Goal: Information Seeking & Learning: Check status

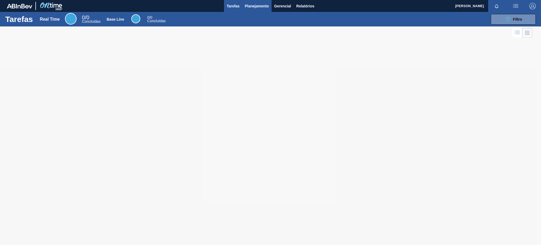
click at [251, 8] on span "Planejamento" at bounding box center [257, 6] width 24 height 6
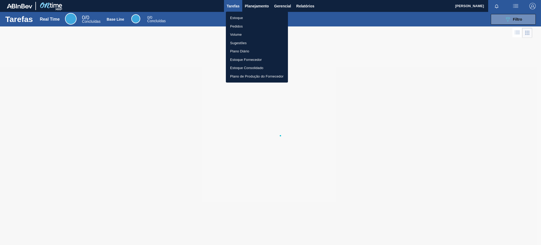
click at [252, 17] on li "Estoque" at bounding box center [257, 18] width 62 height 8
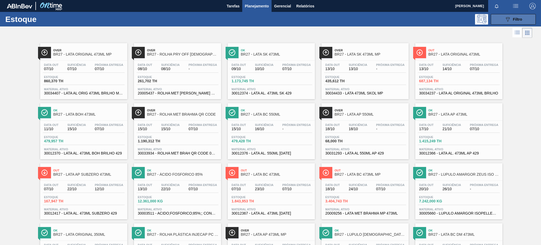
click at [522, 19] on button "089F7B8B-B2A5-4AFE-B5C0-19BA573D28AC Filtro" at bounding box center [513, 19] width 45 height 11
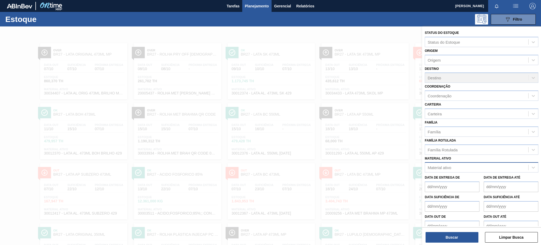
click at [455, 164] on div "Material ativo" at bounding box center [476, 168] width 103 height 8
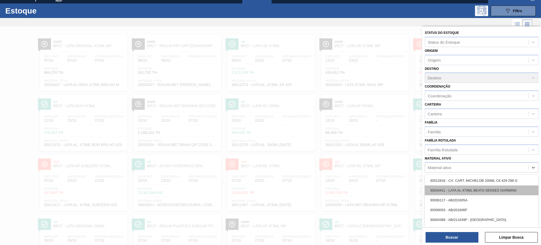
scroll to position [9, 0]
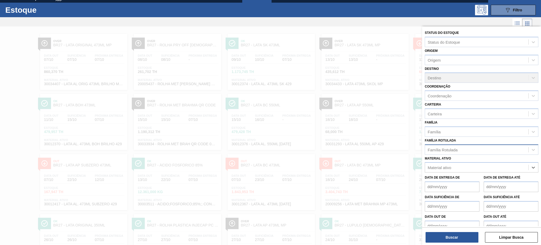
click at [453, 150] on div "Família Rotulada" at bounding box center [443, 149] width 30 height 4
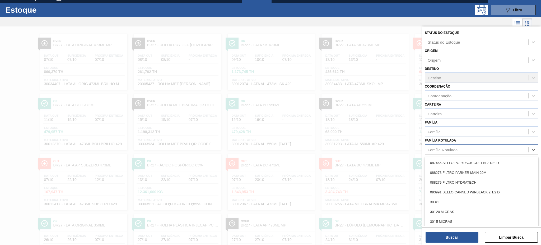
paste Rotulada "30002876"
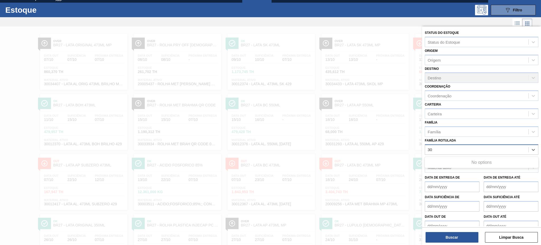
type Rotulada "3"
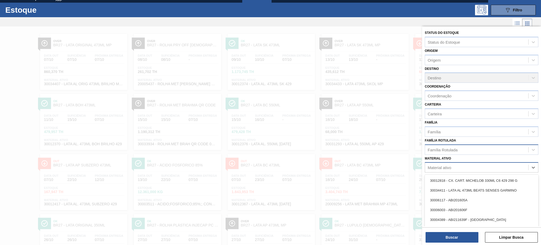
click at [482, 166] on div "Material ativo" at bounding box center [476, 168] width 103 height 8
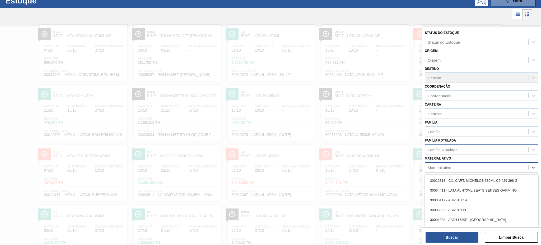
paste ativo "30002876"
type ativo "30002876"
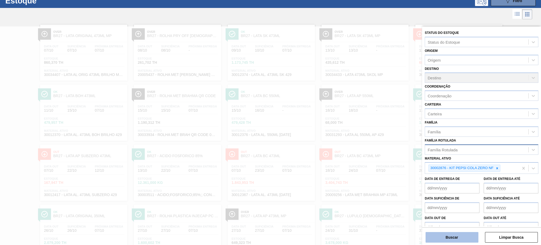
click at [447, 240] on button "Buscar" at bounding box center [452, 237] width 53 height 11
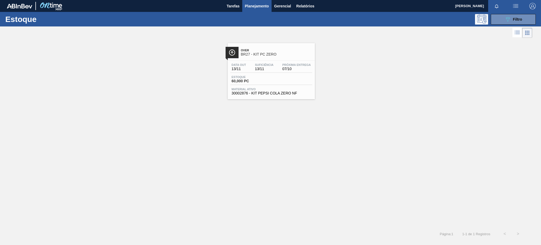
click at [265, 53] on span "BR27 - KIT PC ZERO" at bounding box center [276, 54] width 71 height 4
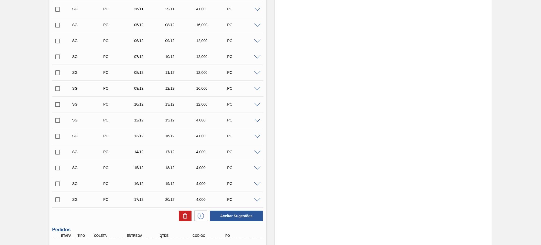
scroll to position [382, 0]
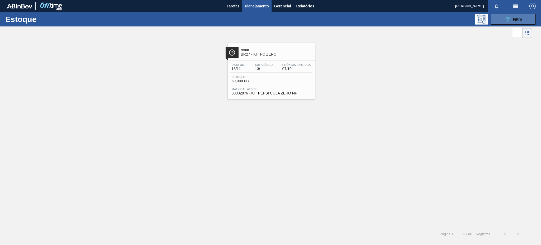
click at [504, 17] on button "089F7B8B-B2A5-4AFE-B5C0-19BA573D28AC Filtro" at bounding box center [513, 19] width 45 height 11
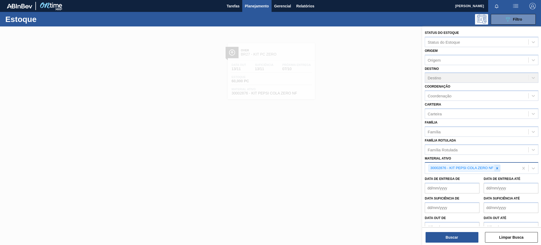
click at [497, 167] on icon at bounding box center [498, 168] width 2 height 2
paste ativo "20002047"
type ativo "20002047"
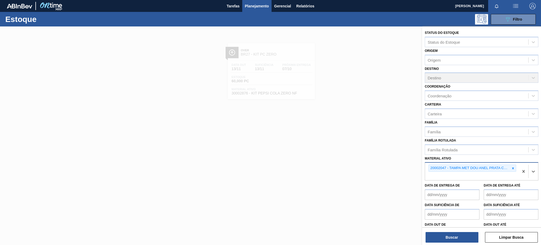
paste ativo "20002048"
type ativo "20002048"
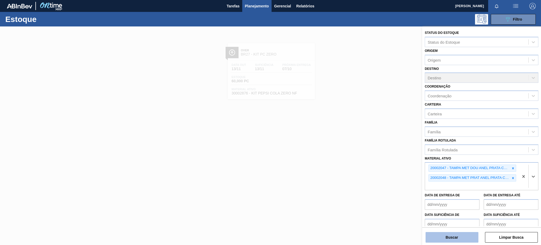
click at [452, 238] on button "Buscar" at bounding box center [452, 237] width 53 height 11
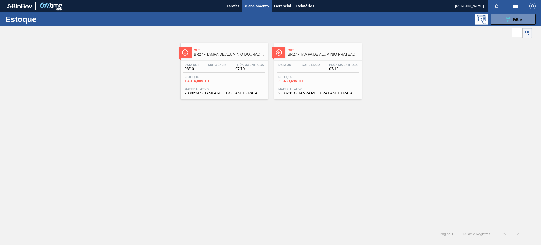
click at [248, 72] on div "Data [DATE] Suficiência - Próxima Entrega 07/10" at bounding box center [224, 68] width 82 height 10
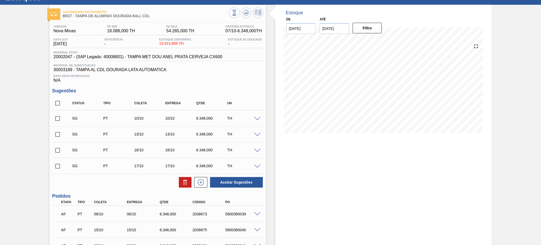
scroll to position [15, 0]
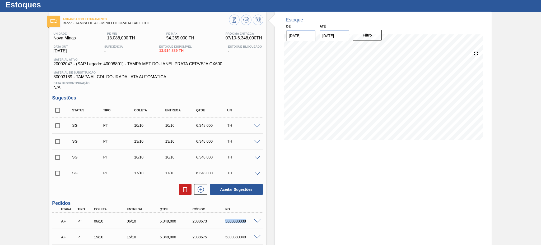
drag, startPoint x: 221, startPoint y: 222, endPoint x: 250, endPoint y: 222, distance: 29.6
click at [250, 222] on div "AF PT 06/10 06/10 6.348,000 2038673 5800380039" at bounding box center [156, 220] width 197 height 11
copy div "5800380039"
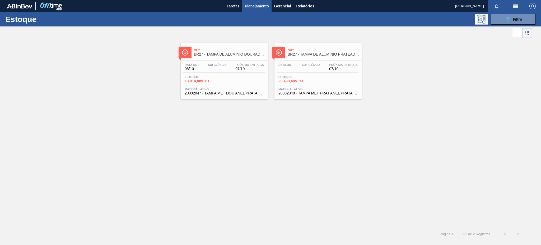
click at [315, 71] on div "Data out - Suficiência - Próxima Entrega 07/10" at bounding box center [318, 68] width 82 height 10
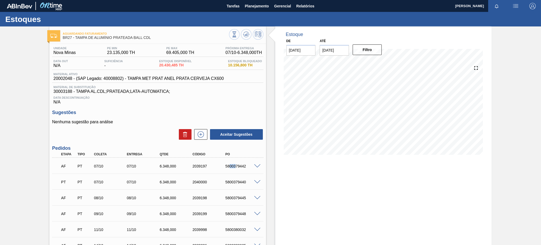
click at [235, 163] on div "AF PT 07/10 07/10 6.348,000 2039197 5800379442" at bounding box center [156, 165] width 197 height 11
drag, startPoint x: 217, startPoint y: 164, endPoint x: 256, endPoint y: 164, distance: 39.4
click at [256, 164] on div "AF PT 07/10 07/10 6.348,000 2039197 5800379442" at bounding box center [157, 165] width 211 height 13
copy div "5800379442"
drag, startPoint x: 219, startPoint y: 180, endPoint x: 252, endPoint y: 181, distance: 33.1
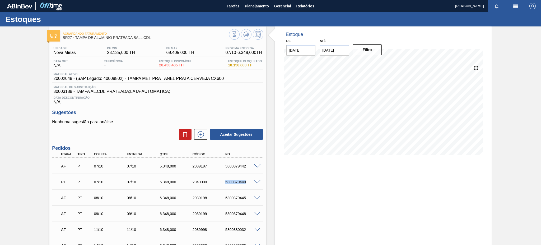
click at [252, 181] on div "PT PT 07/10 07/10 6.348,000 2040000 5800379440" at bounding box center [157, 181] width 211 height 13
copy div "5800379440"
click at [256, 166] on span at bounding box center [257, 166] width 6 height 4
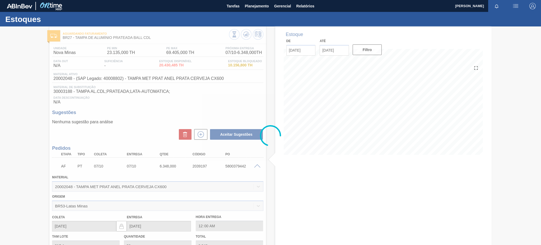
click at [252, 168] on div at bounding box center [270, 135] width 541 height 218
click at [255, 163] on div at bounding box center [270, 135] width 541 height 218
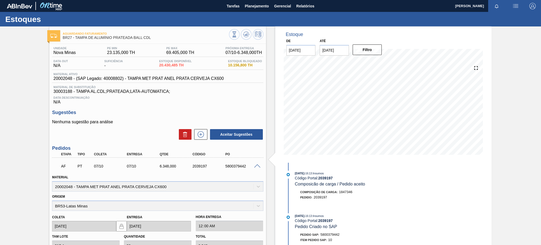
click at [256, 167] on span at bounding box center [257, 166] width 6 height 4
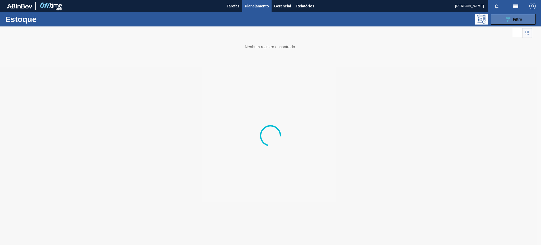
click at [520, 16] on div "089F7B8B-B2A5-4AFE-B5C0-19BA573D28AC Filtro" at bounding box center [514, 19] width 18 height 6
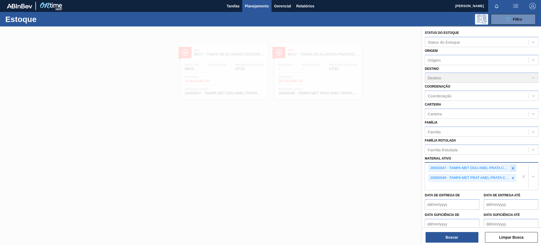
click at [512, 166] on icon at bounding box center [513, 168] width 4 height 4
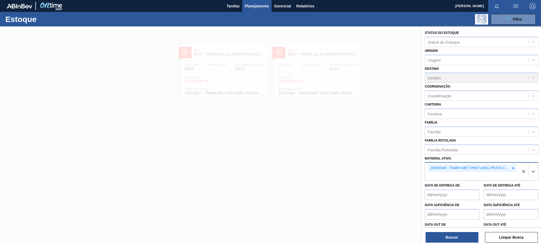
click at [512, 166] on icon at bounding box center [513, 168] width 4 height 4
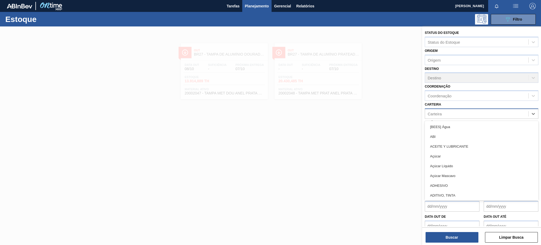
click at [444, 113] on div "Carteira" at bounding box center [476, 114] width 103 height 8
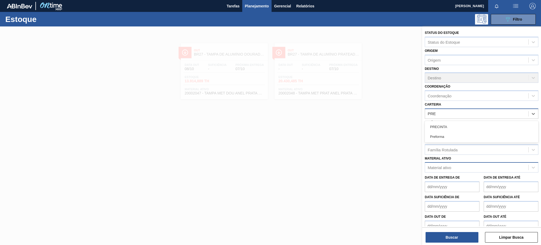
type input "PREF"
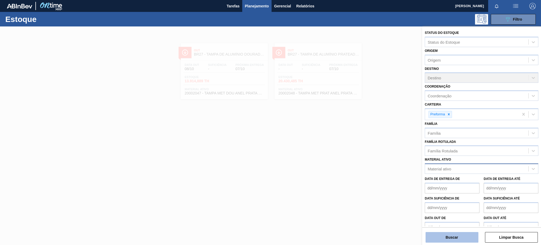
click at [451, 233] on button "Buscar" at bounding box center [452, 237] width 53 height 11
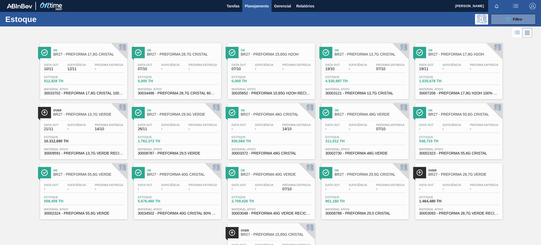
click at [363, 78] on div "Estoque 4.530,997 TH" at bounding box center [344, 79] width 40 height 8
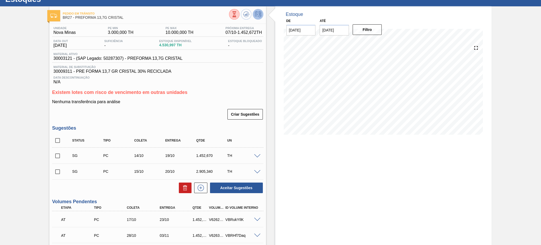
scroll to position [71, 0]
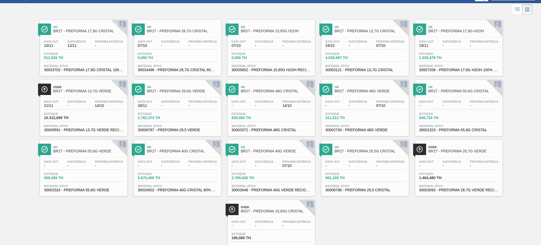
scroll to position [35, 0]
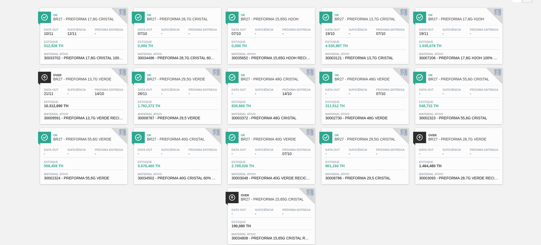
click at [72, 93] on span "-" at bounding box center [76, 94] width 19 height 4
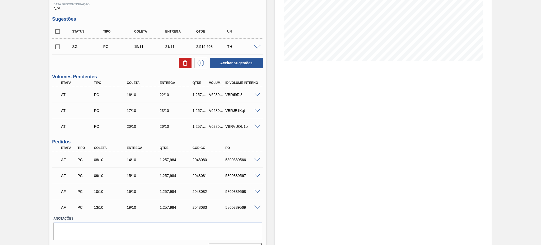
scroll to position [106, 0]
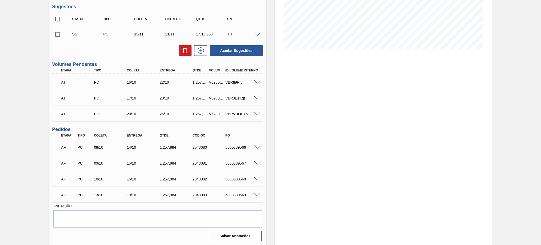
click at [256, 147] on span at bounding box center [257, 147] width 6 height 4
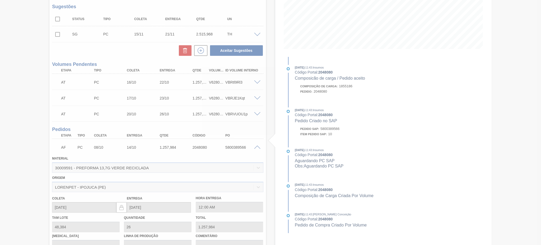
click at [256, 147] on div at bounding box center [270, 122] width 541 height 245
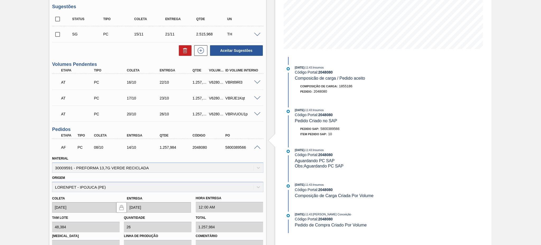
click at [256, 147] on span at bounding box center [257, 147] width 6 height 4
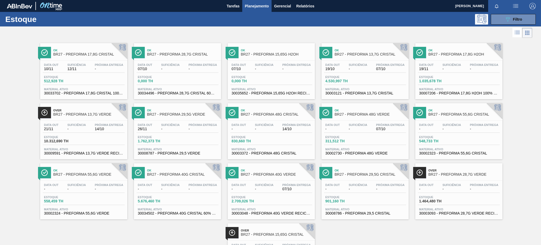
click at [283, 187] on span "07/10" at bounding box center [297, 189] width 29 height 4
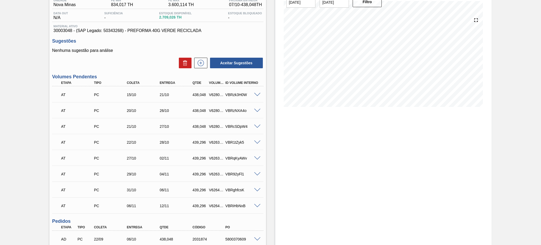
scroll to position [140, 0]
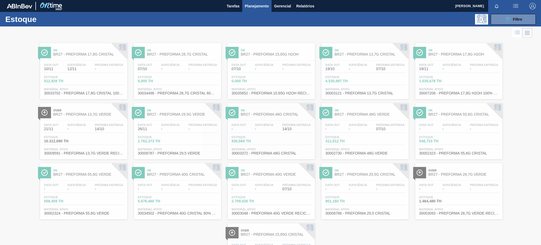
click at [502, 13] on div "Estoque 089F7B8B-B2A5-4AFE-B5C0-19BA573D28AC Filtro" at bounding box center [270, 19] width 541 height 15
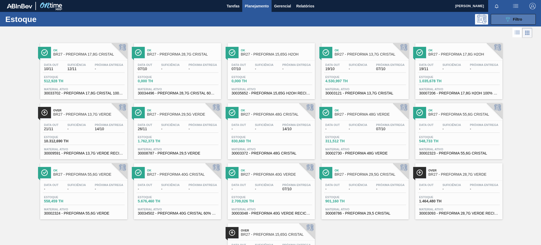
click at [504, 17] on button "089F7B8B-B2A5-4AFE-B5C0-19BA573D28AC Filtro" at bounding box center [513, 19] width 45 height 11
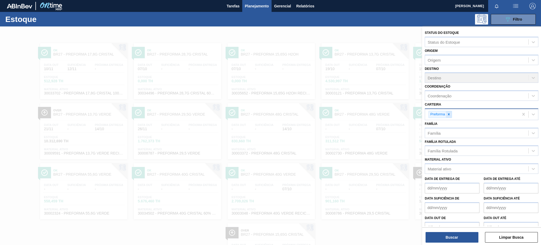
click at [448, 113] on icon at bounding box center [449, 114] width 4 height 4
click at [449, 168] on div "Material ativo" at bounding box center [440, 167] width 24 height 4
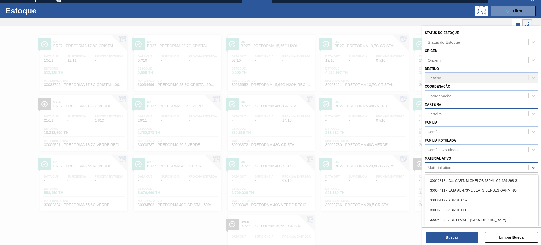
scroll to position [9, 0]
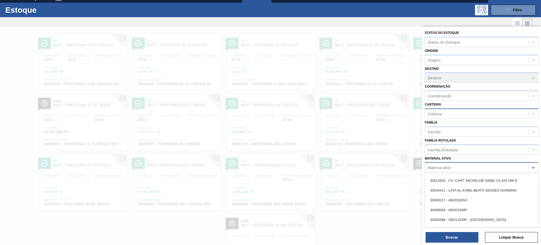
paste ativo "30003511"
type ativo "30003511"
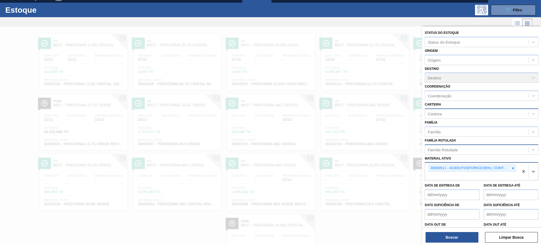
paste ativo "30003516"
type ativo "30003516"
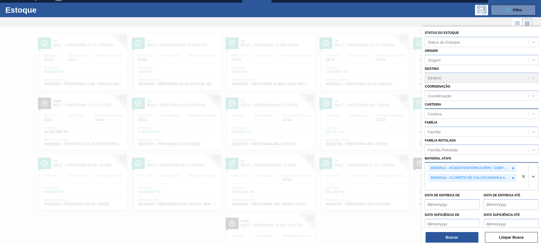
paste ativo "30034349"
type ativo "30034349"
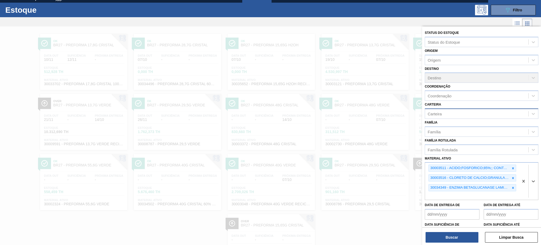
paste ativo "30003535"
type ativo "30003535"
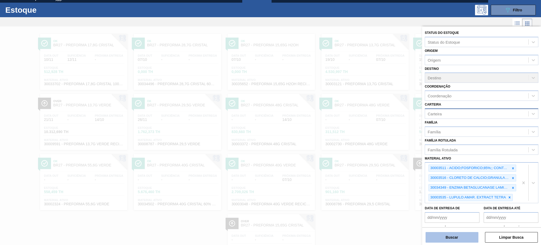
click at [432, 239] on button "Buscar" at bounding box center [452, 237] width 53 height 11
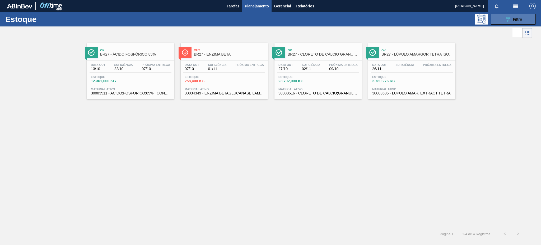
click at [525, 15] on button "089F7B8B-B2A5-4AFE-B5C0-19BA573D28AC Filtro" at bounding box center [513, 19] width 45 height 11
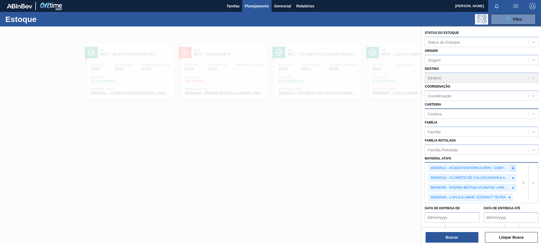
click at [514, 166] on icon at bounding box center [513, 168] width 4 height 4
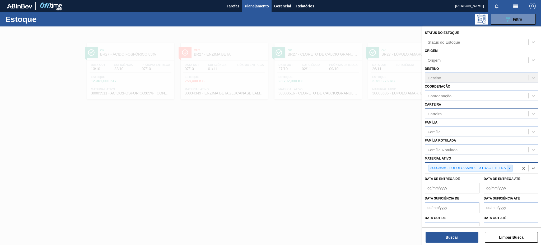
click at [510, 167] on icon at bounding box center [510, 168] width 2 height 2
paste ativo "20005410"
type ativo "20005410"
paste ativo "20005594"
type ativo "20005594"
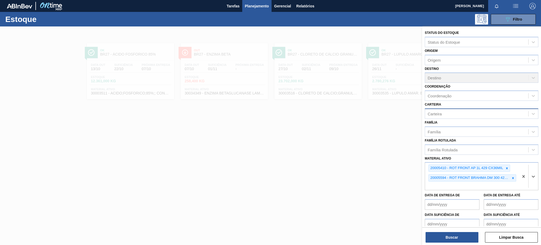
paste ativo "20002464"
type ativo "20002464"
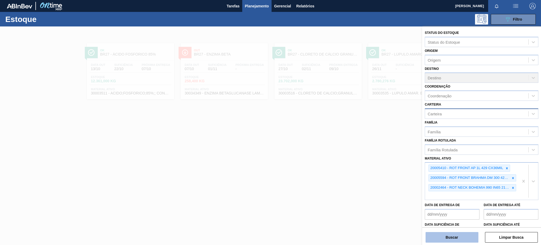
click at [469, 236] on button "Buscar" at bounding box center [452, 237] width 53 height 11
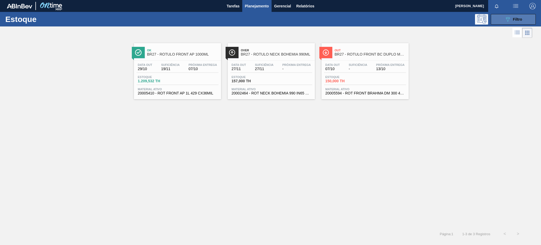
click at [515, 15] on button "089F7B8B-B2A5-4AFE-B5C0-19BA573D28AC Filtro" at bounding box center [513, 19] width 45 height 11
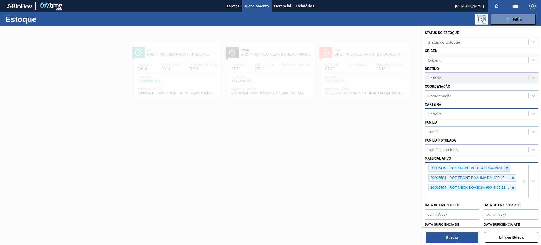
click at [506, 167] on icon at bounding box center [507, 168] width 2 height 2
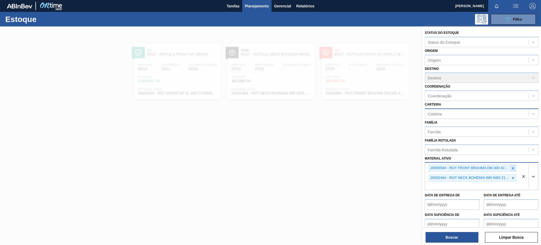
click at [512, 166] on icon at bounding box center [513, 168] width 4 height 4
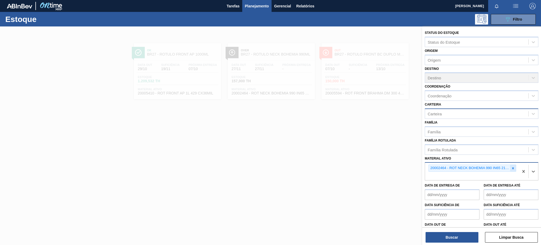
click at [512, 169] on div at bounding box center [513, 168] width 6 height 7
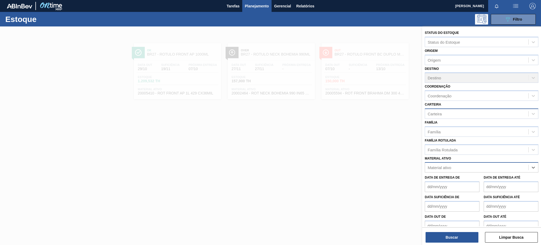
paste ativo "30002824"
type ativo "30002824"
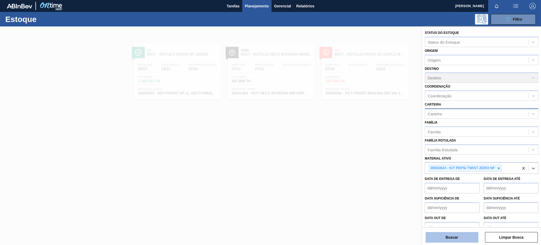
click at [454, 237] on button "Buscar" at bounding box center [452, 237] width 53 height 11
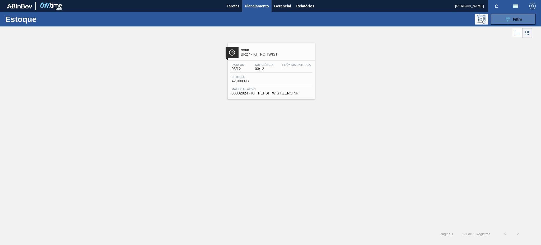
click at [502, 25] on div "Estoque 089F7B8B-B2A5-4AFE-B5C0-19BA573D28AC Filtro Status do Estoque Status do…" at bounding box center [270, 126] width 541 height 228
click at [503, 17] on button "089F7B8B-B2A5-4AFE-B5C0-19BA573D28AC Filtro" at bounding box center [513, 19] width 45 height 11
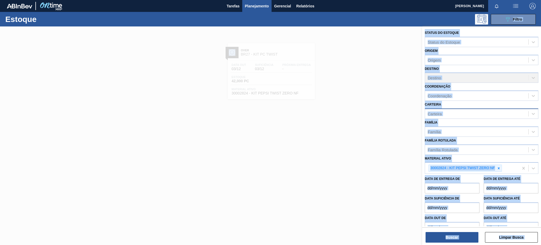
click at [326, 147] on div at bounding box center [270, 148] width 541 height 245
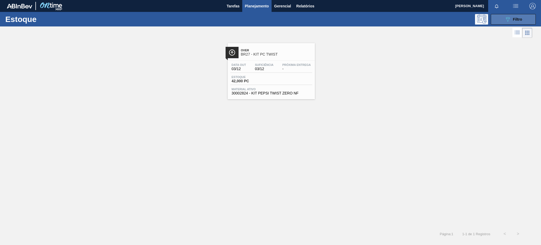
click at [505, 21] on icon "089F7B8B-B2A5-4AFE-B5C0-19BA573D28AC" at bounding box center [508, 19] width 6 height 6
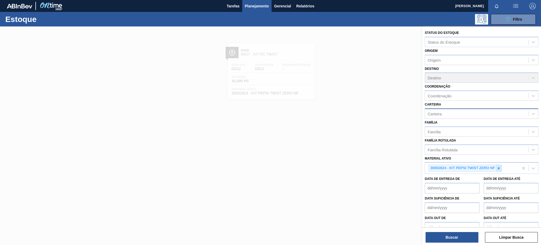
click at [497, 168] on icon at bounding box center [499, 168] width 4 height 4
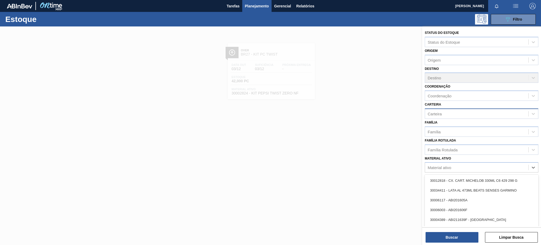
click at [438, 167] on div "Material ativo" at bounding box center [440, 167] width 24 height 4
paste ativo "30031289"
type ativo "30031289"
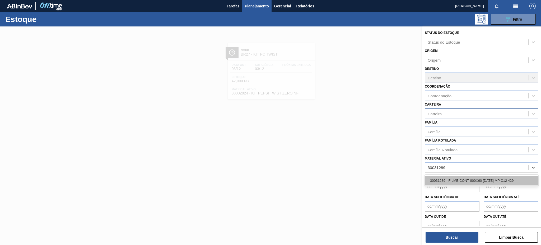
click at [480, 178] on div "30031289 - FILME CONT 800X60 [DATE] MP C12 429" at bounding box center [482, 181] width 114 height 10
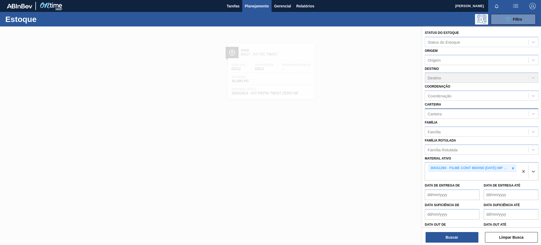
paste ativo "30033805"
type ativo "30033805"
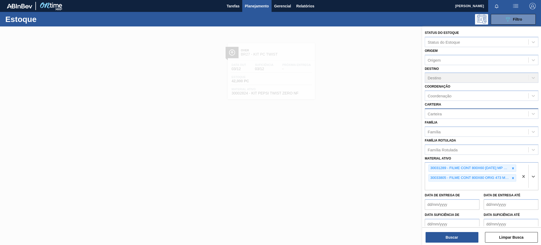
paste ativo "30004672"
type ativo "30004672"
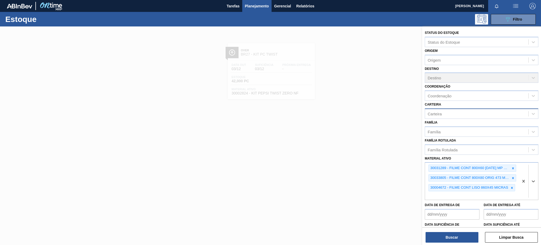
paste ativo "30003617"
type ativo "30003617"
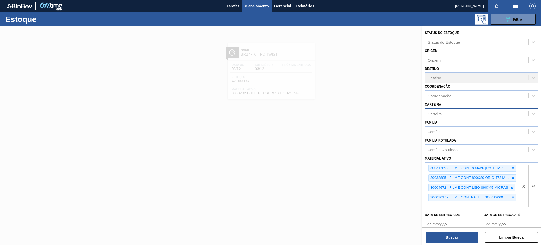
paste ativo "30003607"
type ativo "30003607"
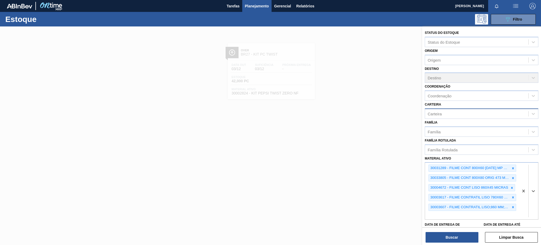
click at [438, 243] on div "Status do Estoque Status do Estoque Origem Origem Destino Destino Coordenação C…" at bounding box center [481, 135] width 119 height 219
click at [441, 238] on button "Buscar" at bounding box center [452, 237] width 53 height 11
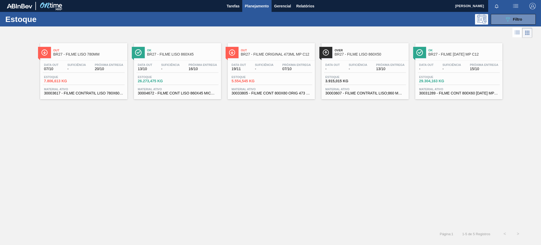
click at [80, 74] on div "Data [DATE] Suficiência - Próxima Entrega 20/10 Estoque 7.806,613 KG Material a…" at bounding box center [83, 79] width 87 height 36
click at [443, 68] on span "-" at bounding box center [452, 69] width 19 height 4
click at [278, 65] on div "Data [DATE] Suficiência - Próxima Entrega 07/10" at bounding box center [271, 68] width 82 height 10
click at [507, 19] on icon "089F7B8B-B2A5-4AFE-B5C0-19BA573D28AC" at bounding box center [508, 19] width 6 height 6
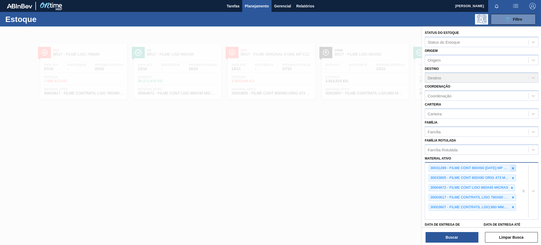
click at [514, 169] on div at bounding box center [513, 168] width 6 height 7
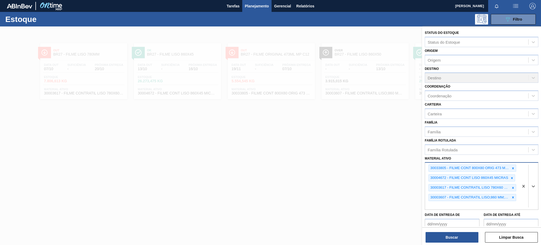
click at [514, 168] on div at bounding box center [513, 168] width 6 height 7
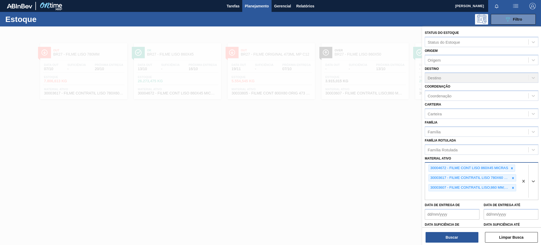
click at [514, 168] on div at bounding box center [512, 168] width 6 height 7
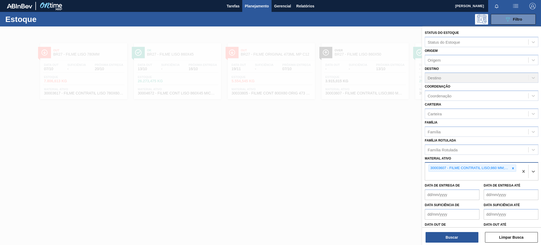
click at [514, 168] on div at bounding box center [513, 168] width 6 height 7
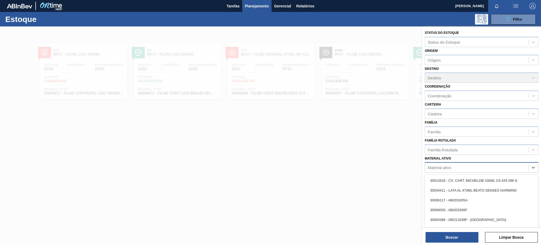
click at [440, 166] on div "Material ativo" at bounding box center [440, 167] width 24 height 4
paste ativo "30003806"
type ativo "30003806"
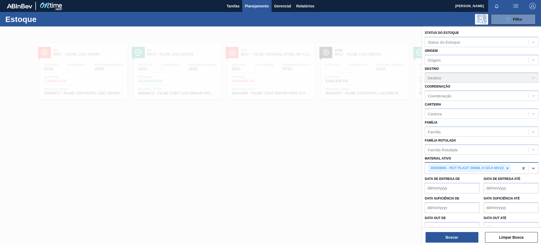
paste ativo "30030371"
type ativo "30030371"
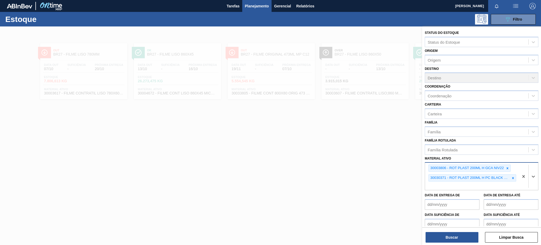
paste ativo "30017334"
type ativo "30017334"
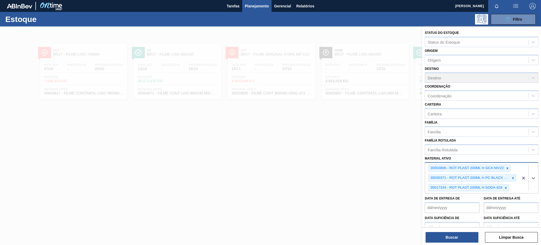
paste ativo "30030778"
type ativo "30030778"
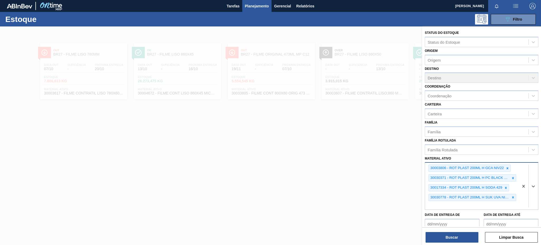
paste ativo "30030381"
type ativo "30030381"
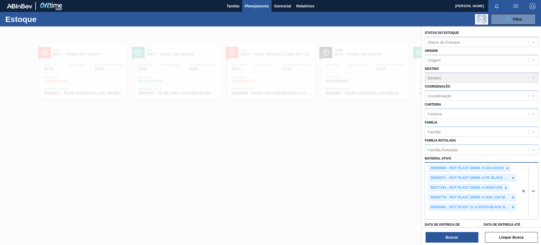
paste ativo "30030870"
type ativo "30030870"
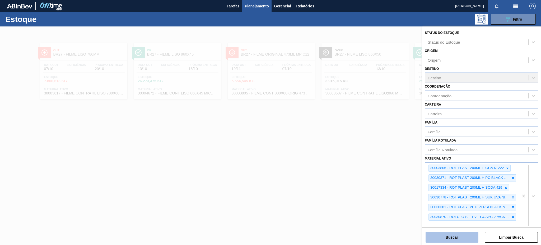
click at [439, 235] on button "Buscar" at bounding box center [452, 237] width 53 height 11
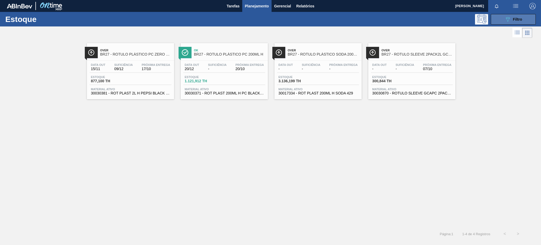
click at [514, 16] on div "089F7B8B-B2A5-4AFE-B5C0-19BA573D28AC Filtro" at bounding box center [514, 19] width 18 height 6
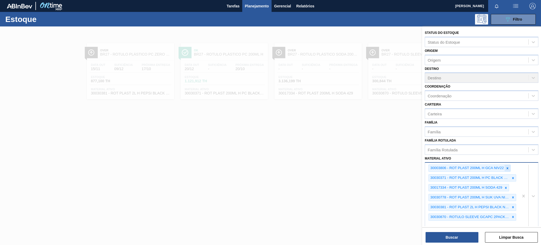
click at [509, 166] on icon at bounding box center [508, 168] width 4 height 4
click at [511, 166] on icon at bounding box center [513, 168] width 4 height 4
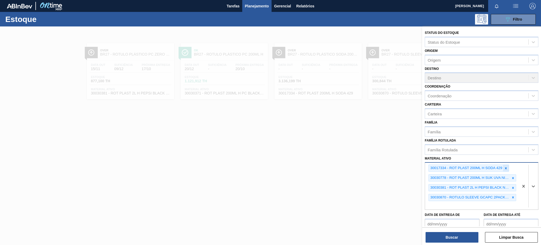
click at [507, 166] on icon at bounding box center [506, 168] width 4 height 4
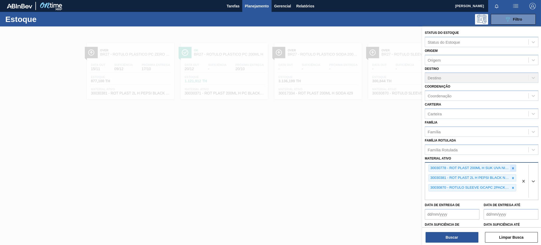
click at [512, 168] on div at bounding box center [513, 168] width 6 height 7
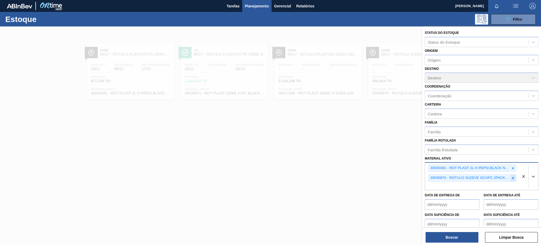
click at [512, 176] on icon at bounding box center [513, 178] width 4 height 4
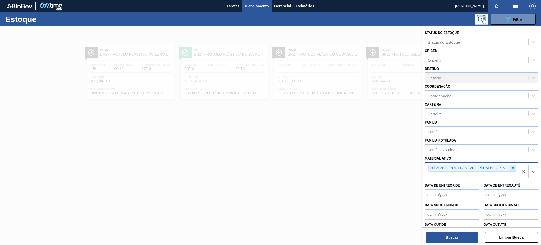
click at [513, 168] on icon at bounding box center [513, 168] width 4 height 4
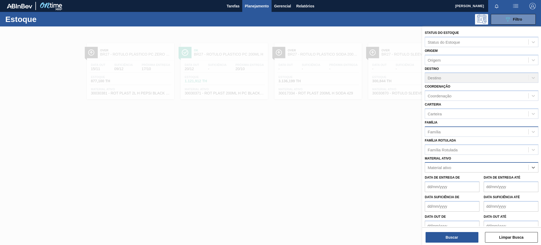
click at [474, 130] on div "Família" at bounding box center [476, 132] width 103 height 8
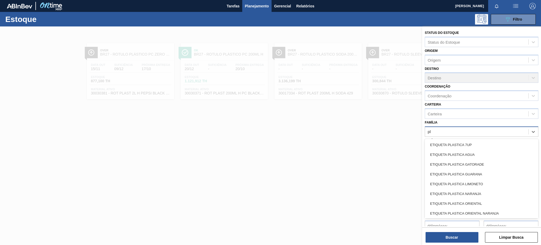
type input "p"
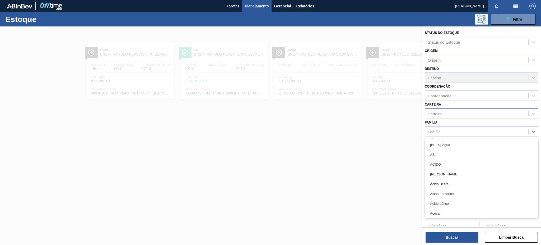
click at [450, 112] on div "Carteira" at bounding box center [476, 114] width 103 height 8
type input "pl"
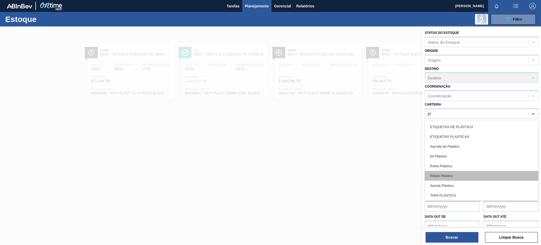
click at [456, 174] on div "Rótulo Plástico" at bounding box center [482, 176] width 114 height 10
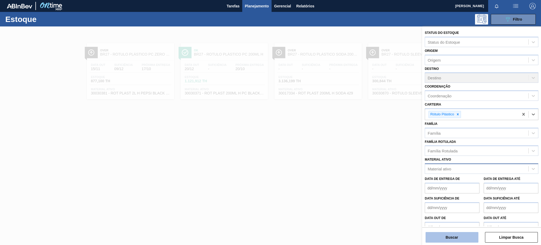
click at [451, 238] on button "Buscar" at bounding box center [452, 237] width 53 height 11
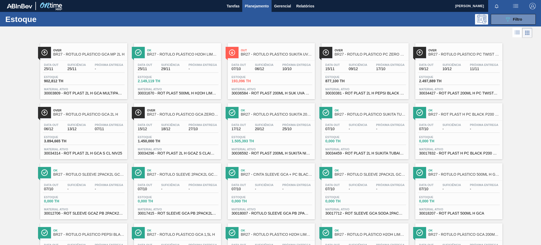
click at [528, 30] on icon at bounding box center [527, 33] width 6 height 6
click at [519, 31] on icon at bounding box center [518, 31] width 4 height 0
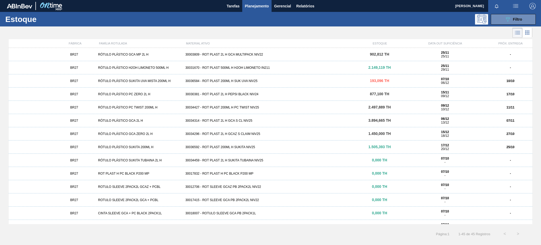
click at [270, 83] on div "BR27 RÓTULO PLÁSTICO SUKITA UVA MISTA 200ML H 30036584 - ROT PLAST 200ML H SUK …" at bounding box center [271, 80] width 524 height 13
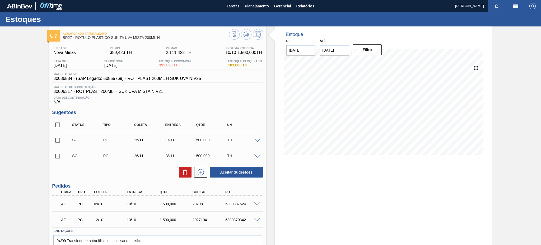
scroll to position [25, 0]
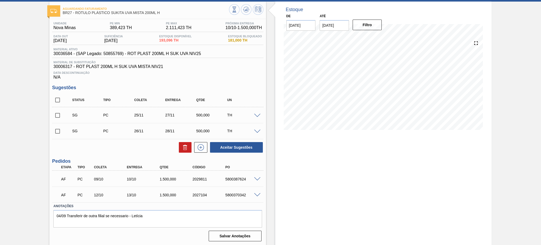
click at [255, 179] on span at bounding box center [257, 179] width 6 height 4
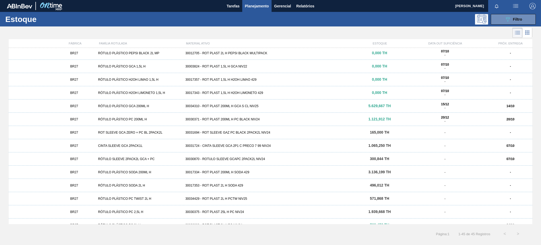
scroll to position [211, 0]
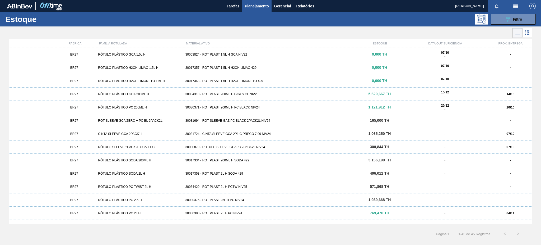
drag, startPoint x: 248, startPoint y: 160, endPoint x: 254, endPoint y: 161, distance: 6.1
click at [248, 160] on div "30017334 - ROT PLAST 200ML H SODA 429" at bounding box center [270, 160] width 175 height 4
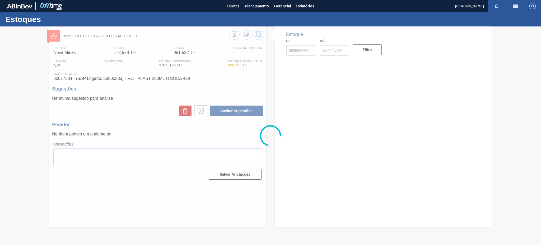
type input "[DATE]"
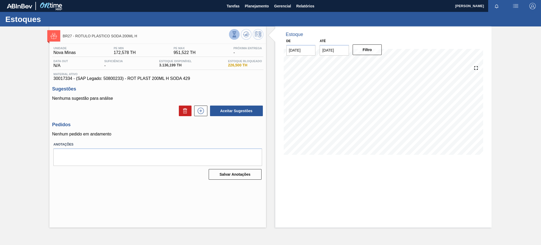
click at [235, 36] on icon at bounding box center [235, 34] width 6 height 6
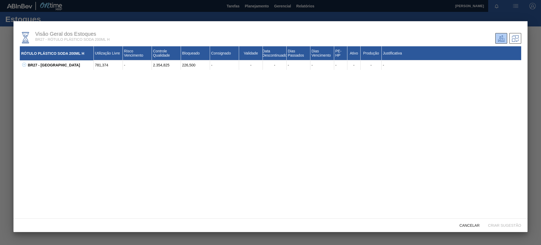
click at [22, 66] on icon at bounding box center [24, 65] width 4 height 4
click at [505, 228] on div "Visão Geral dos Estoques BR27 - RÓTULO PLÁSTICO SODA 200ML H RÓTULO PLÁSTICO SO…" at bounding box center [270, 126] width 514 height 211
click at [471, 222] on div "Cancelar" at bounding box center [469, 225] width 29 height 10
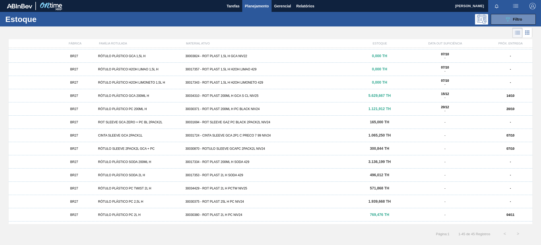
scroll to position [211, 0]
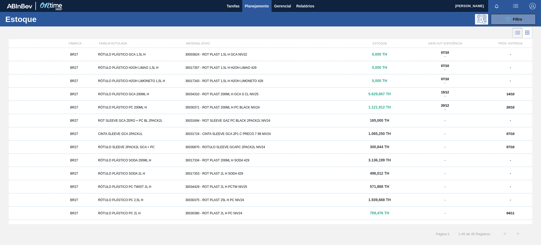
click at [256, 109] on div "30030371 - ROT PLAST 200ML H PC BLACK NIV24" at bounding box center [270, 107] width 175 height 4
